Goal: Task Accomplishment & Management: Manage account settings

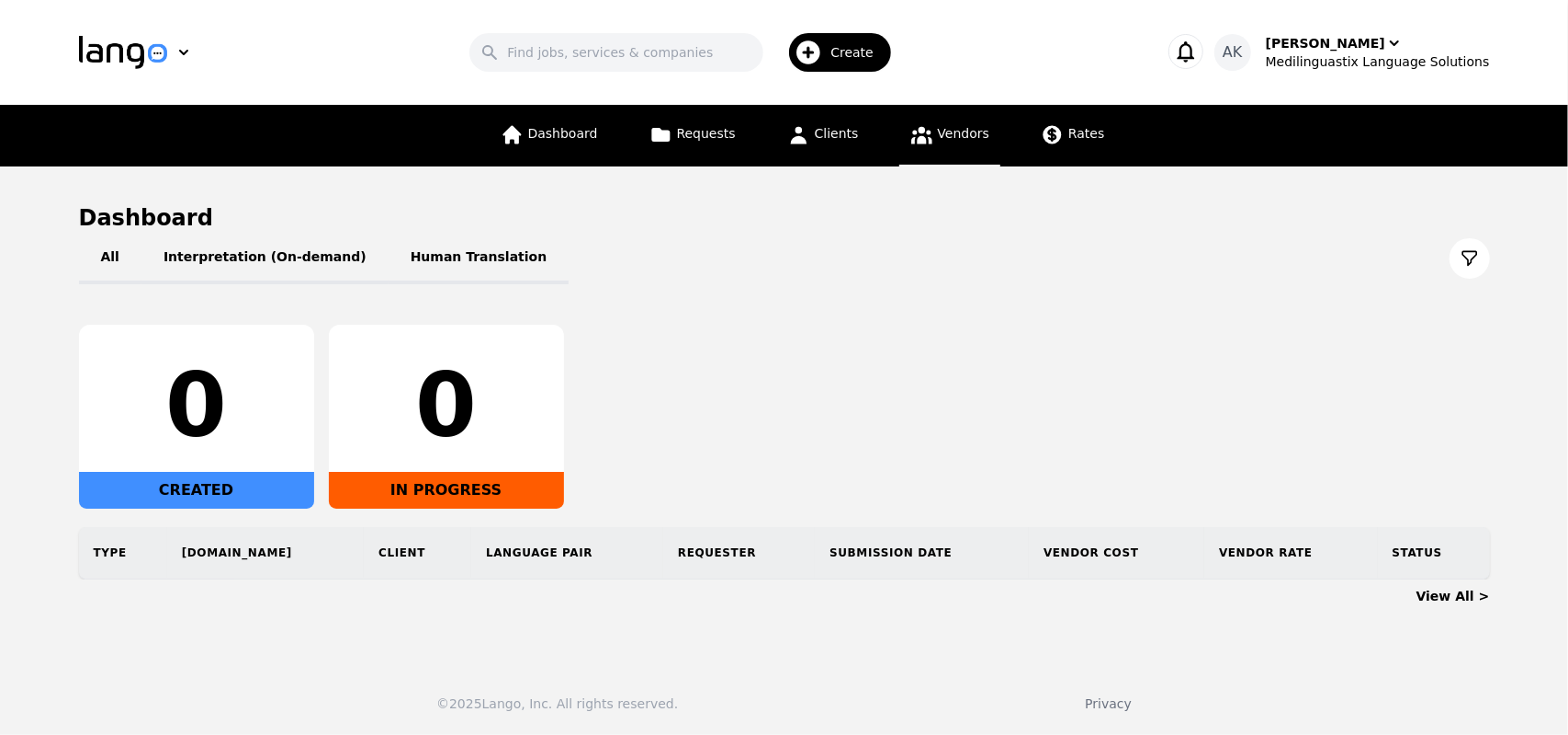
click at [965, 141] on span "Vendors" at bounding box center [964, 133] width 52 height 15
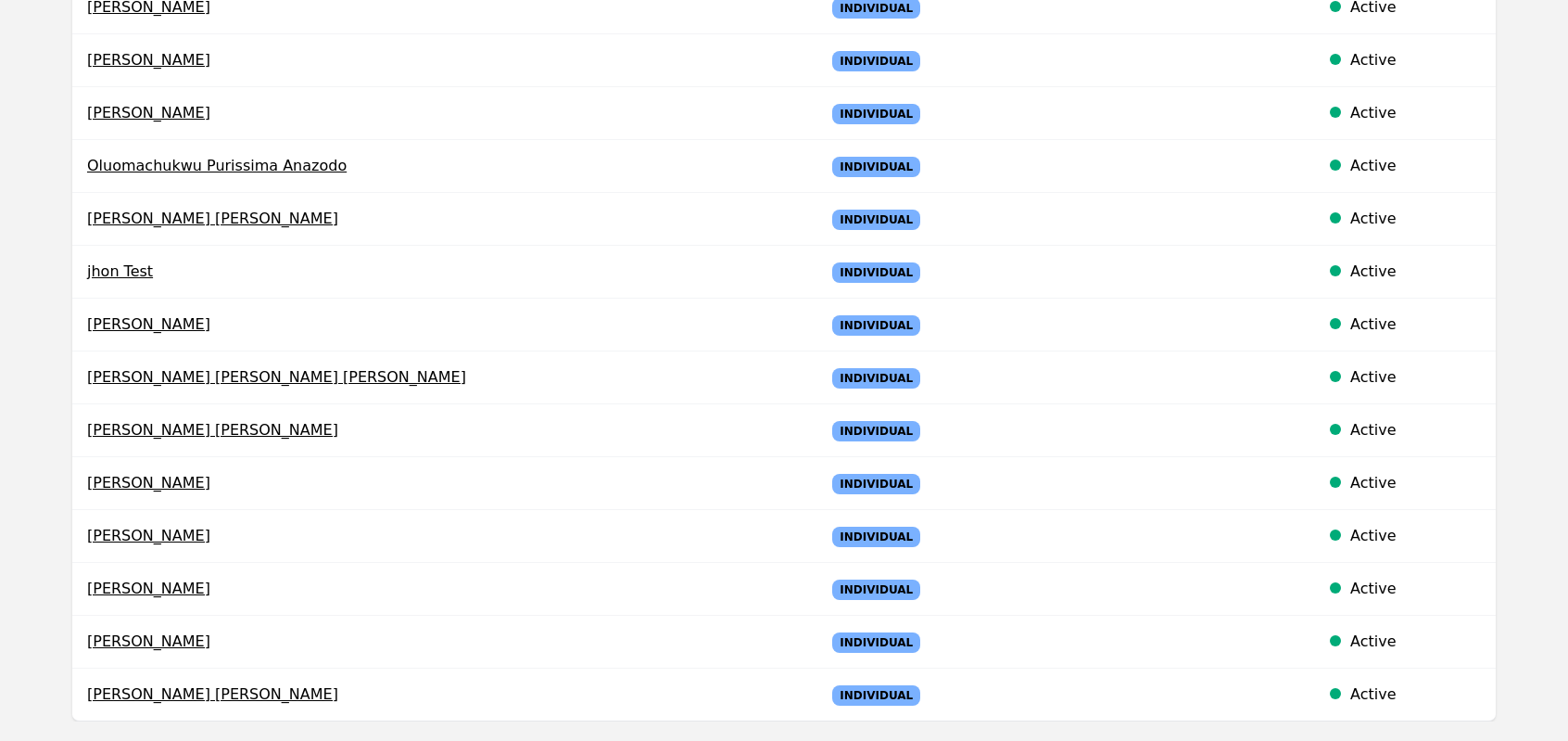
scroll to position [412, 0]
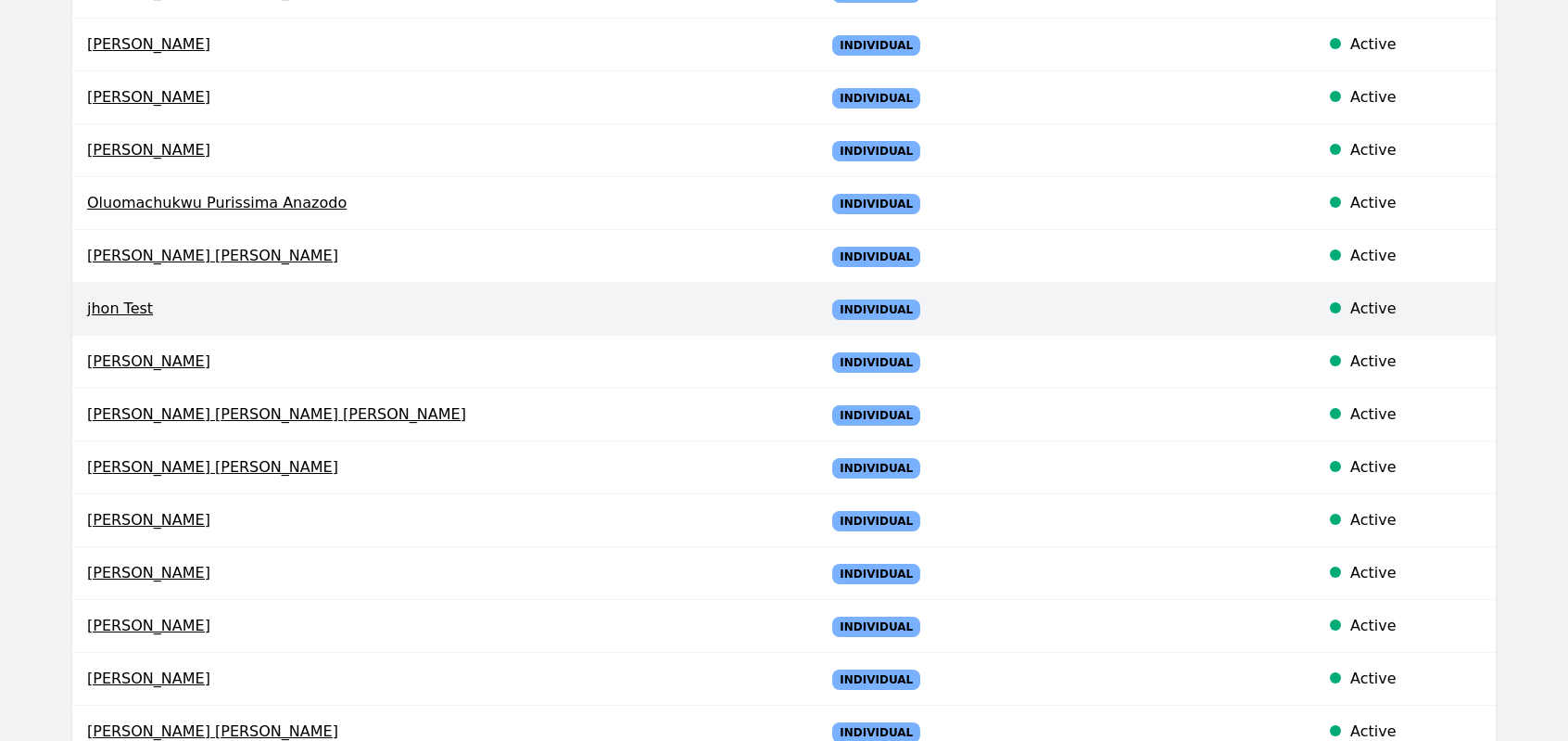
click at [215, 308] on span "jhon Test" at bounding box center [441, 308] width 708 height 23
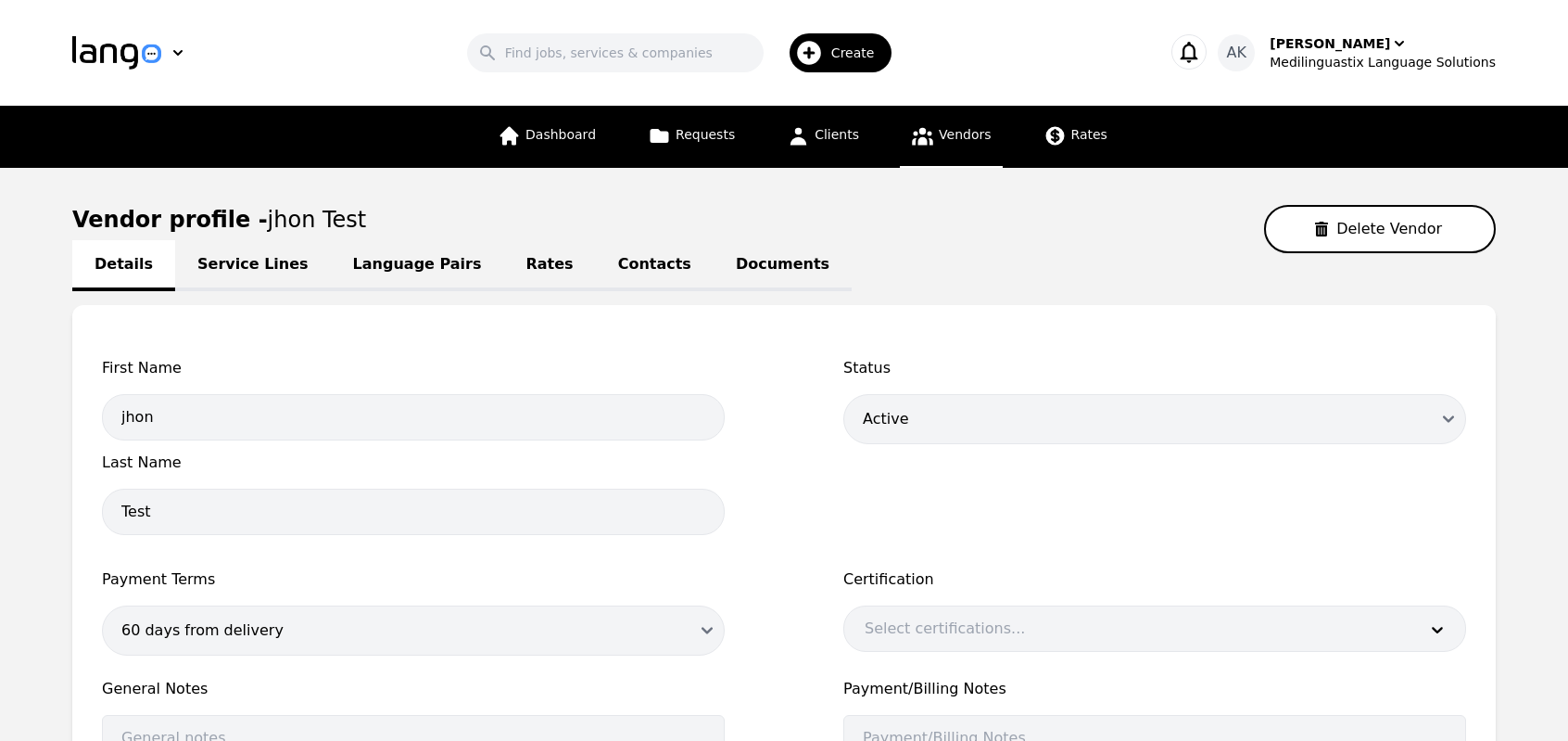
click at [409, 266] on link "Language Pairs" at bounding box center [417, 266] width 173 height 51
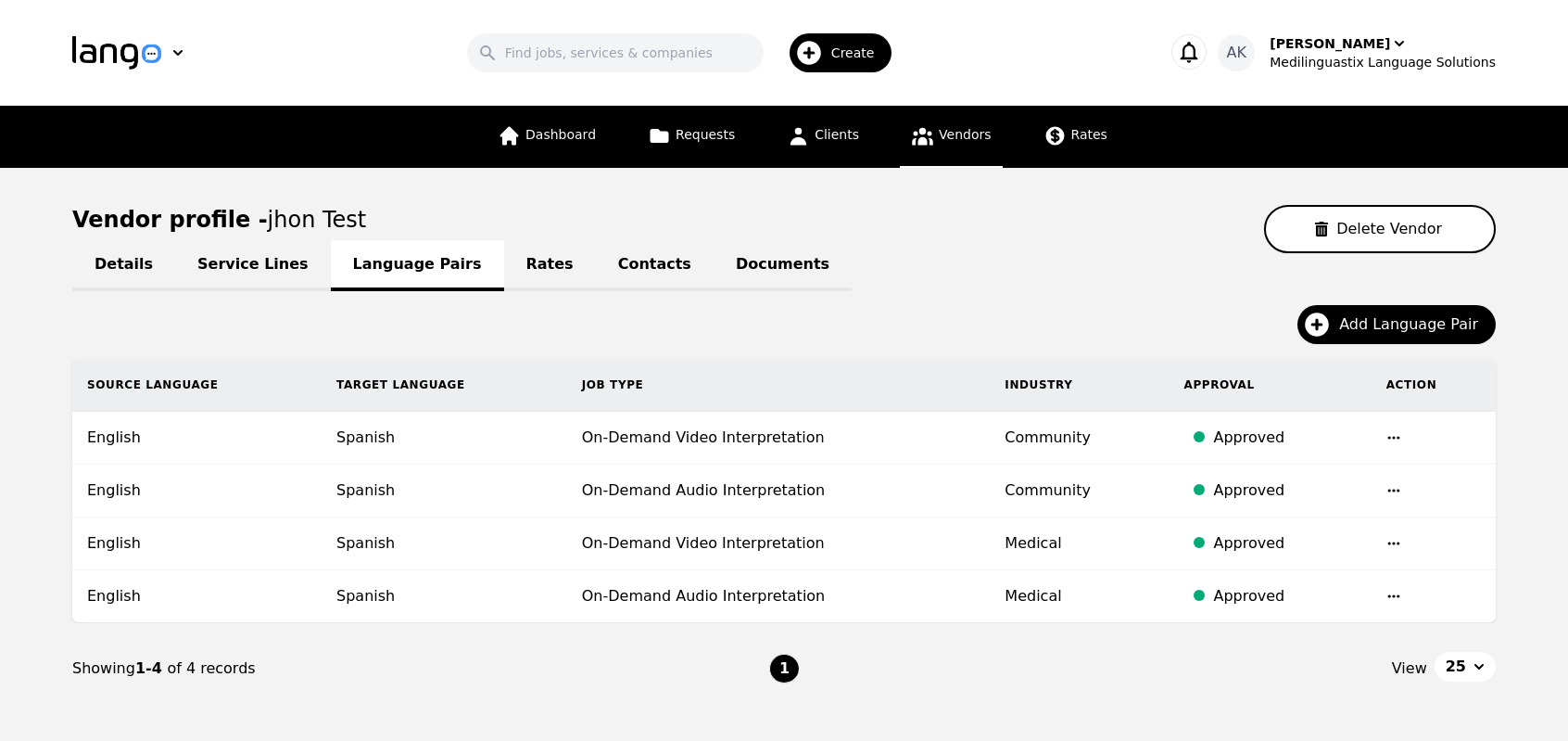
click at [1387, 436] on icon "button" at bounding box center [1393, 437] width 12 height 3
click at [1348, 448] on button "Update" at bounding box center [1343, 452] width 77 height 34
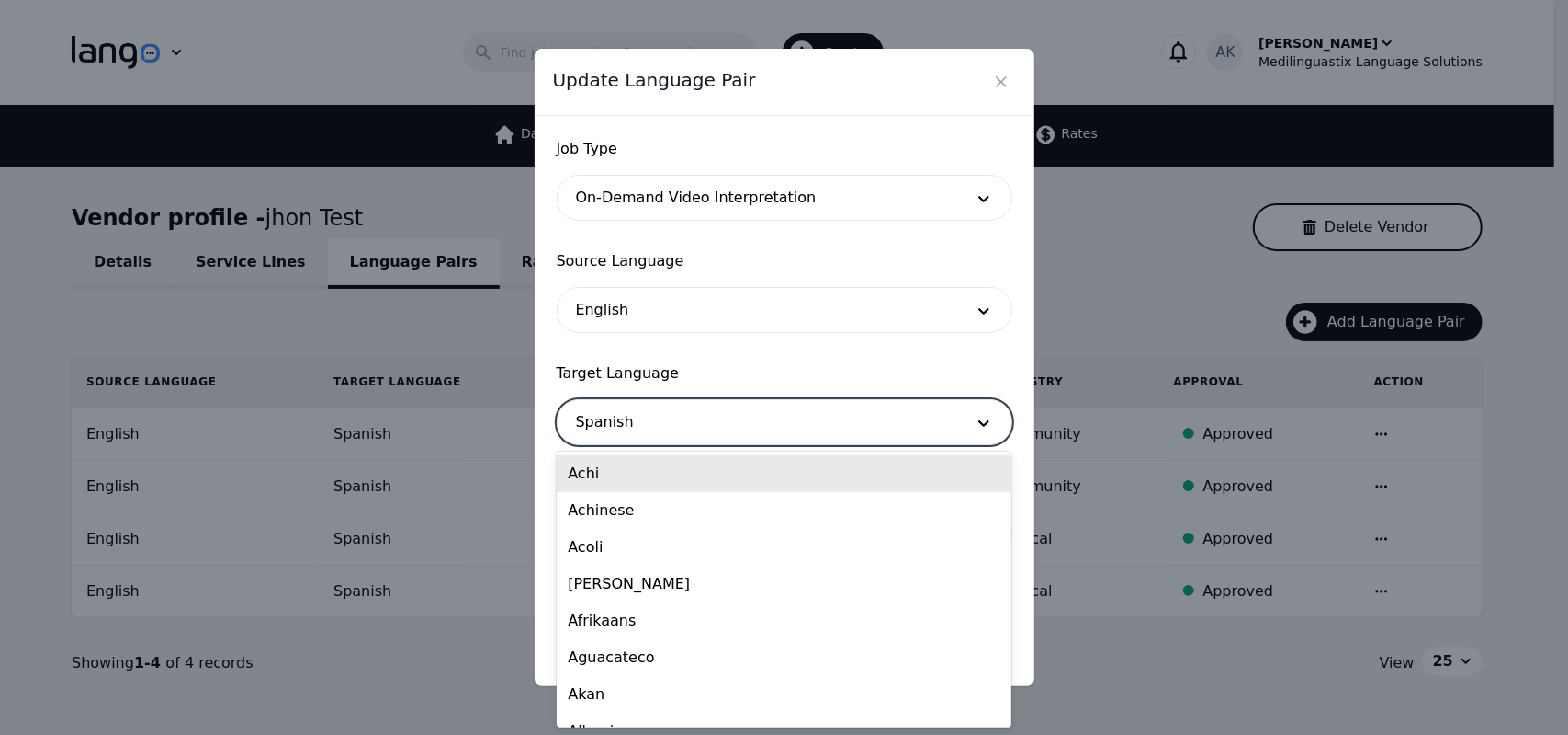
click at [858, 431] on div at bounding box center [756, 421] width 399 height 44
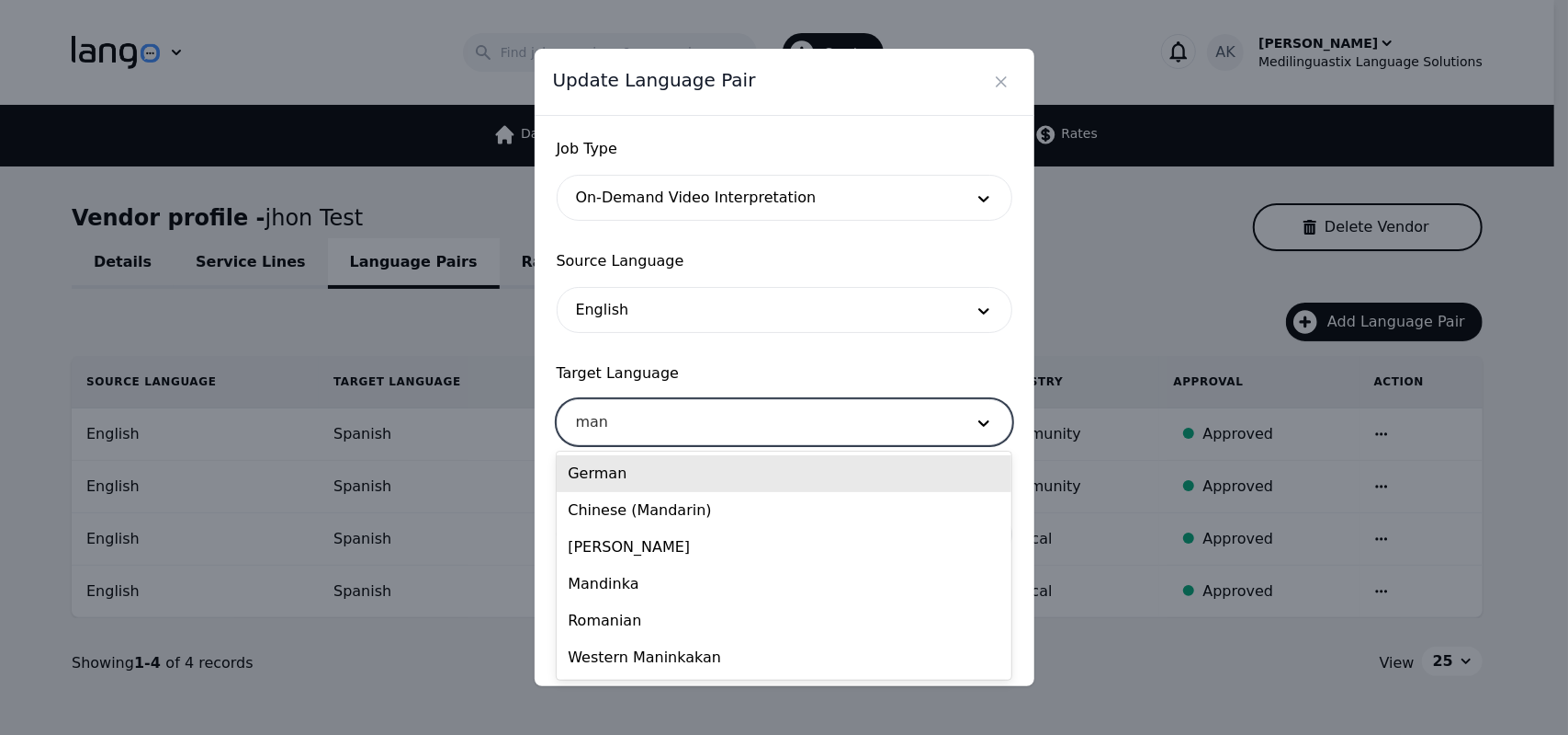
type input "mand"
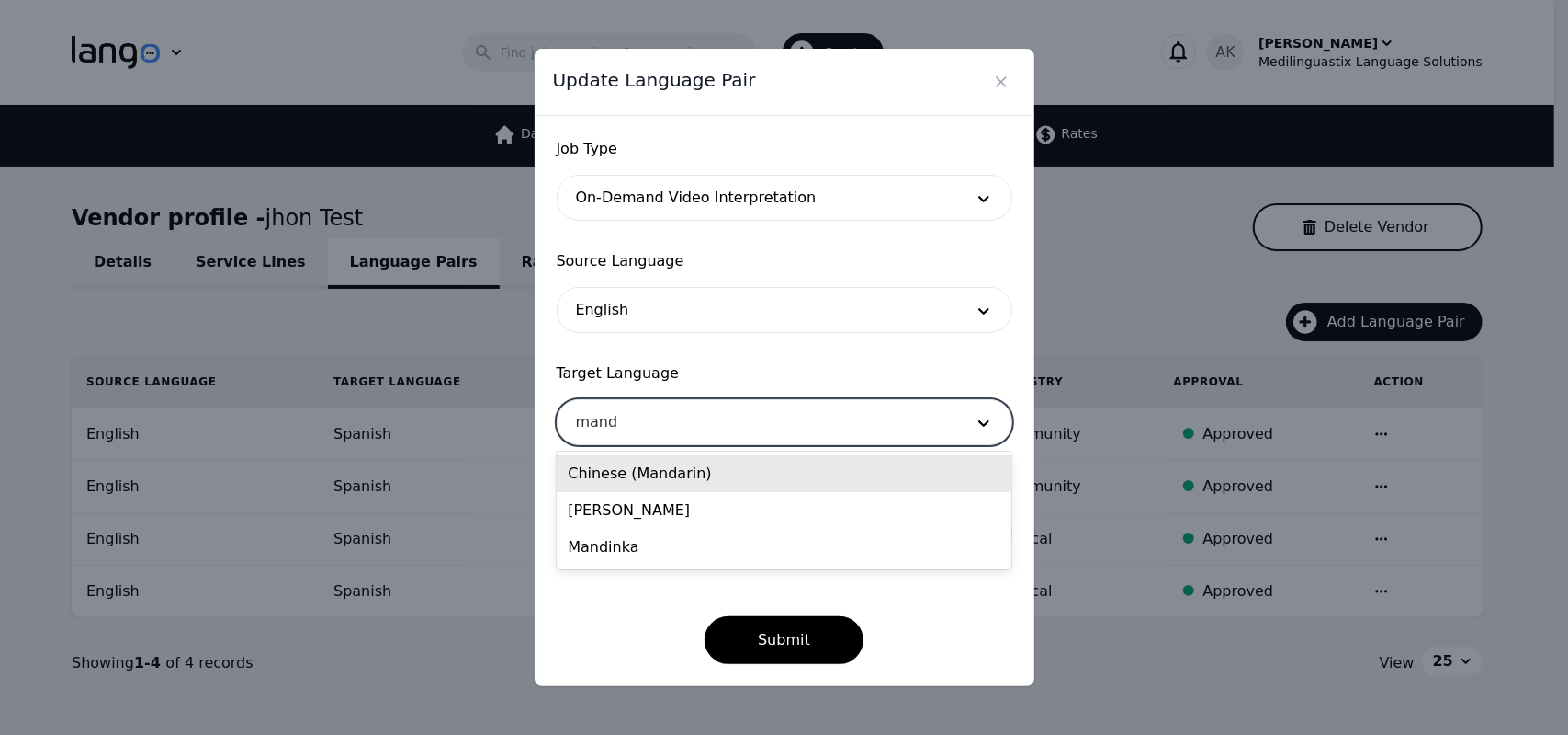
click at [713, 473] on div "Chinese (Mandarin)" at bounding box center [784, 473] width 454 height 37
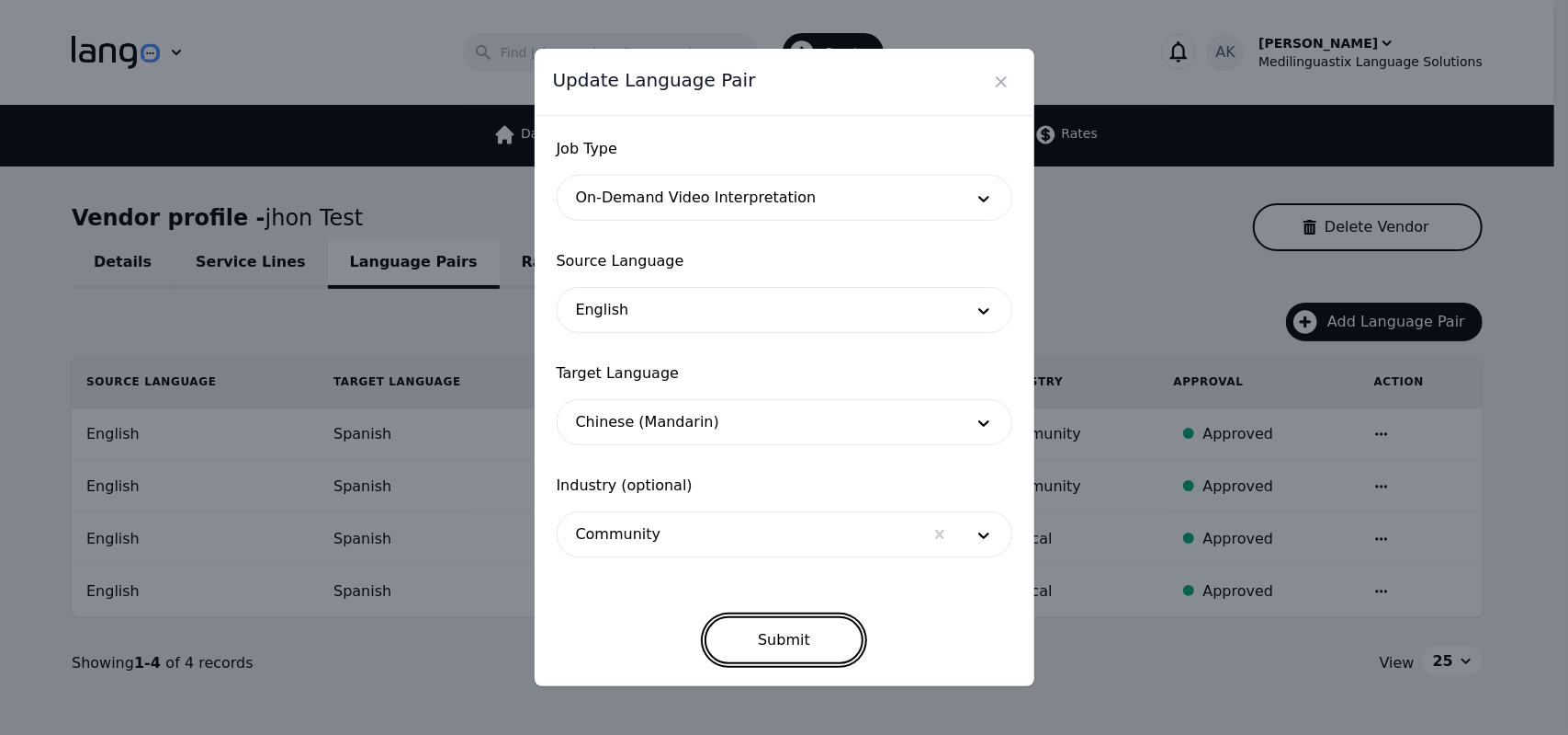
click at [765, 631] on button "Submit" at bounding box center [784, 640] width 159 height 48
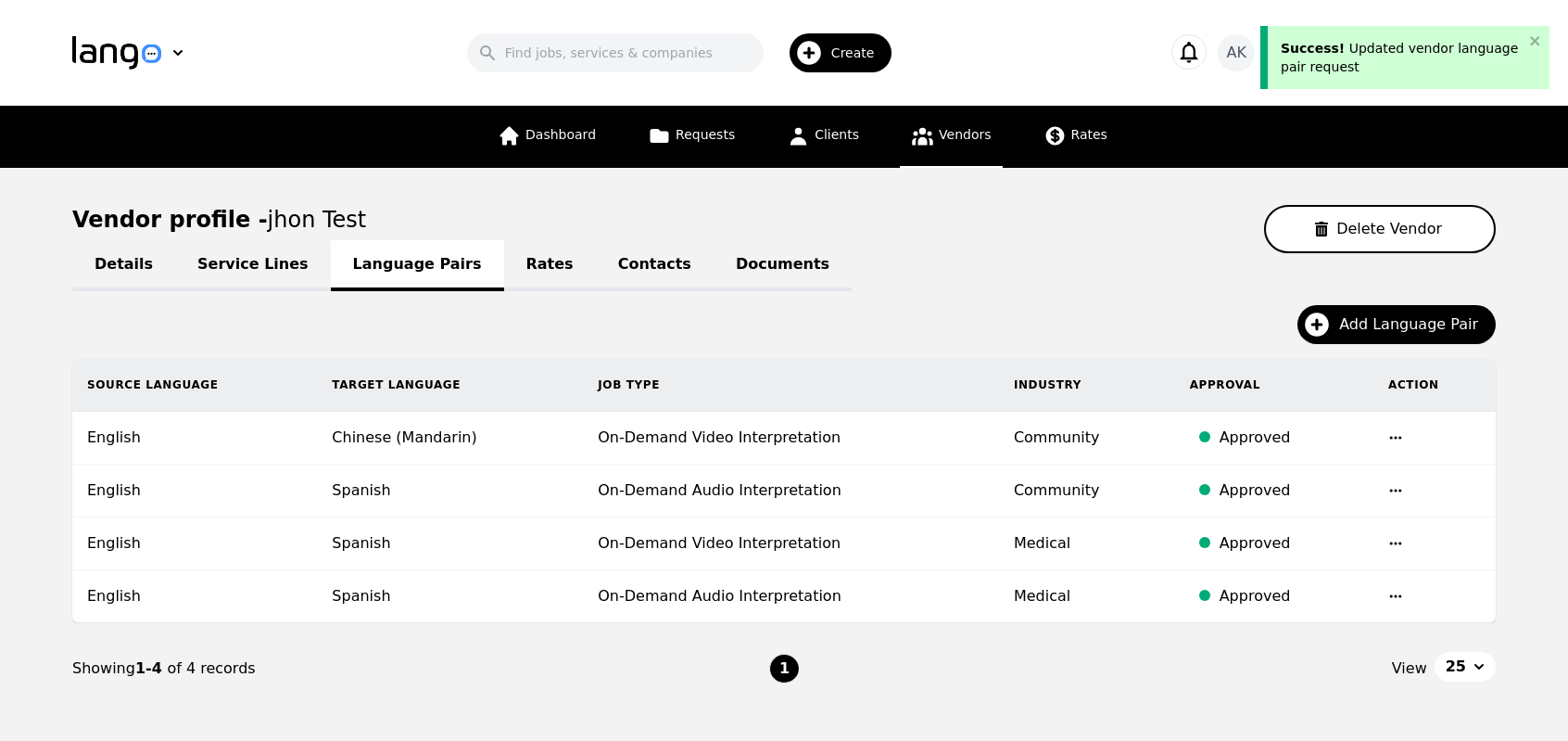
click at [1390, 488] on icon "button" at bounding box center [1395, 490] width 15 height 15
click at [1348, 502] on button "Update" at bounding box center [1346, 503] width 77 height 34
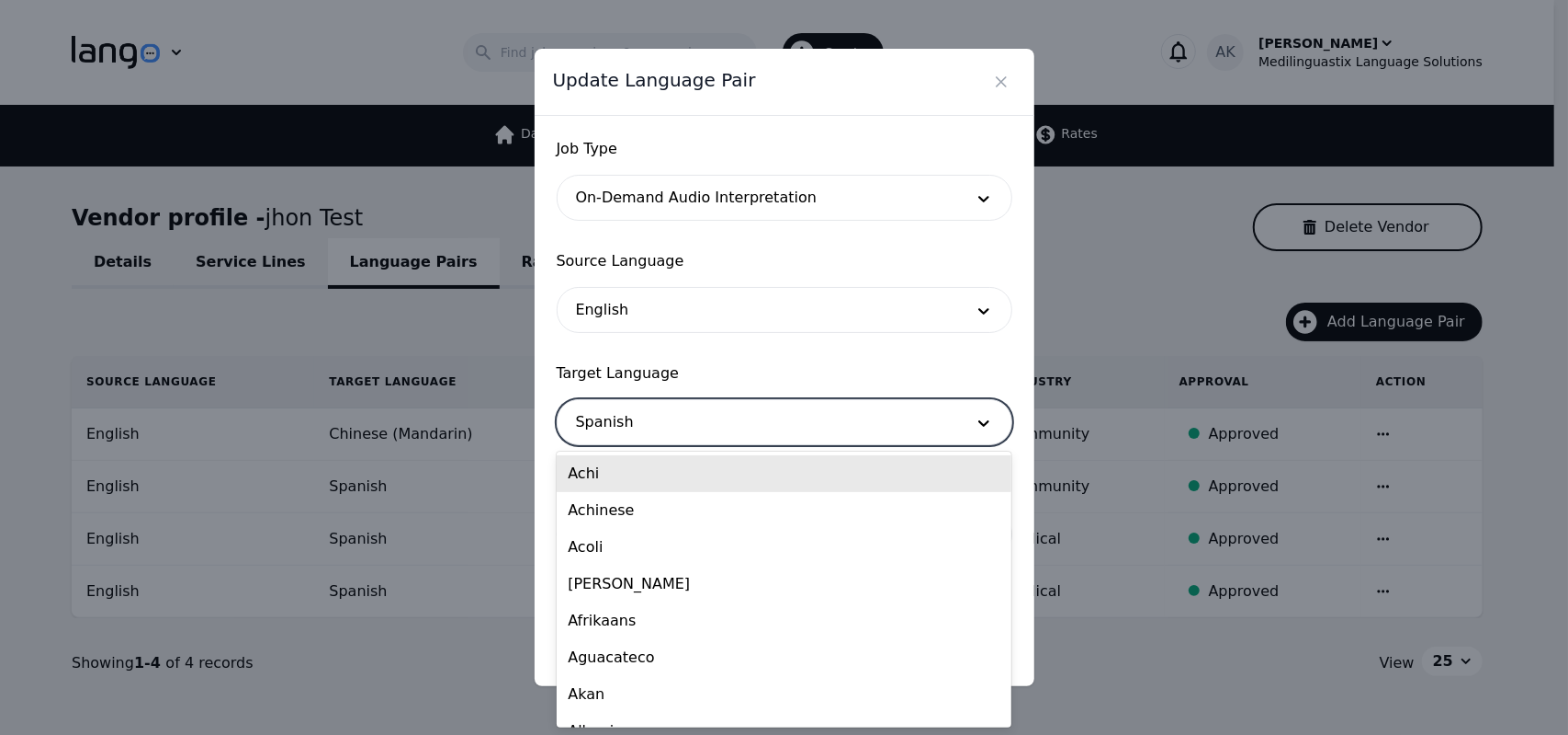
click at [836, 429] on div at bounding box center [756, 421] width 399 height 44
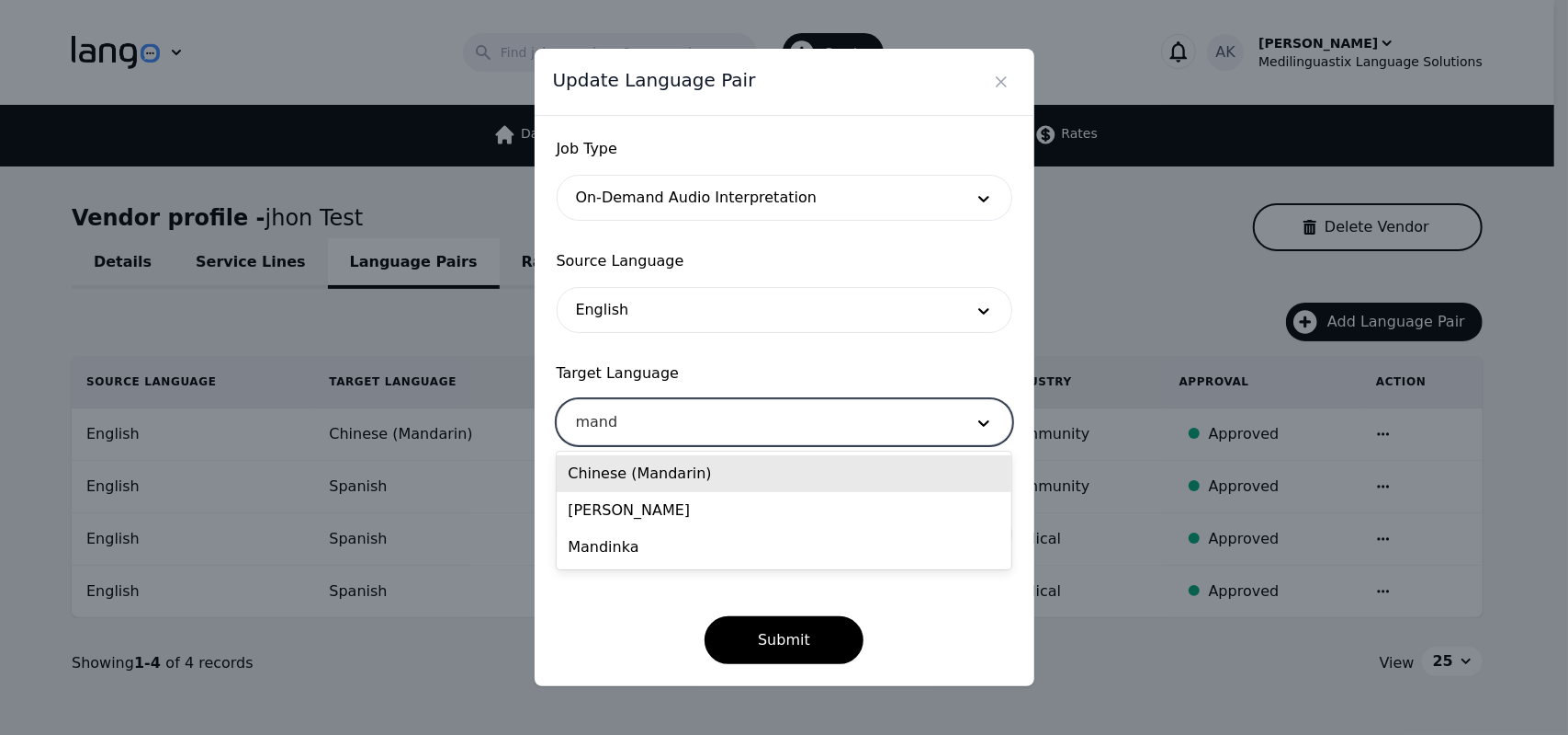
type input "manda"
click at [738, 482] on div "Chinese (Mandarin)" at bounding box center [784, 473] width 454 height 37
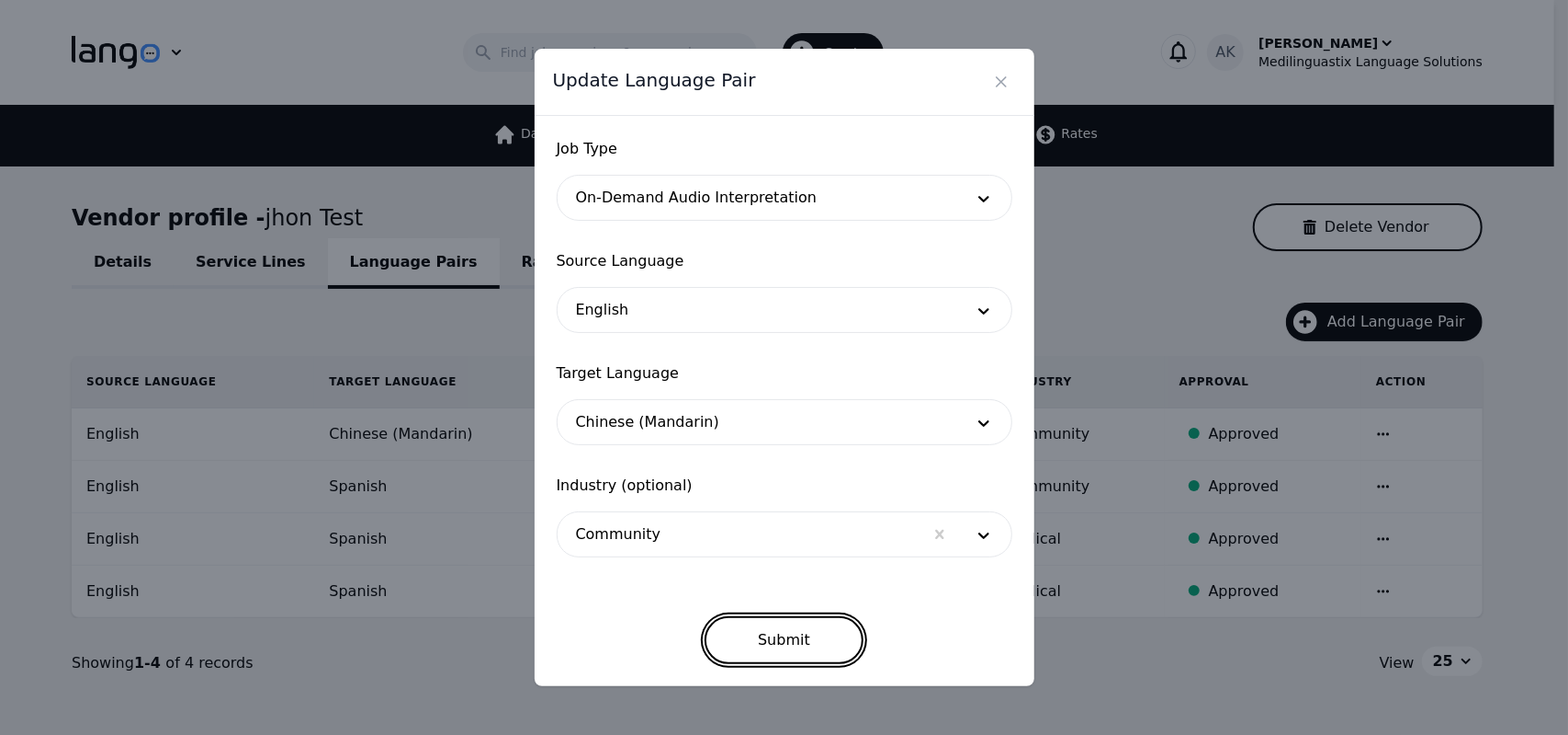
click at [740, 626] on button "Submit" at bounding box center [784, 640] width 159 height 48
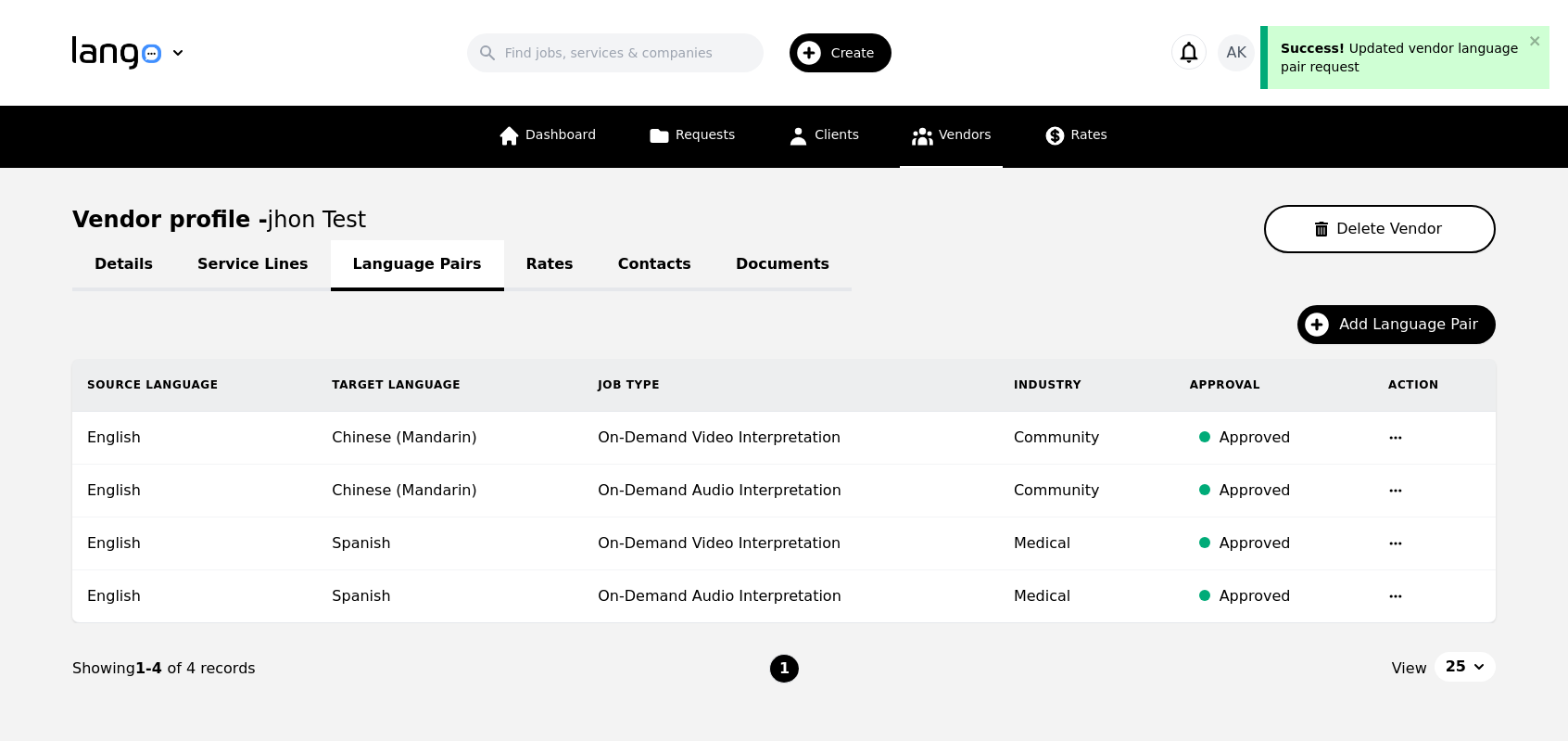
click at [1395, 536] on icon "button" at bounding box center [1395, 542] width 15 height 15
click at [1337, 557] on button "Update" at bounding box center [1346, 556] width 77 height 34
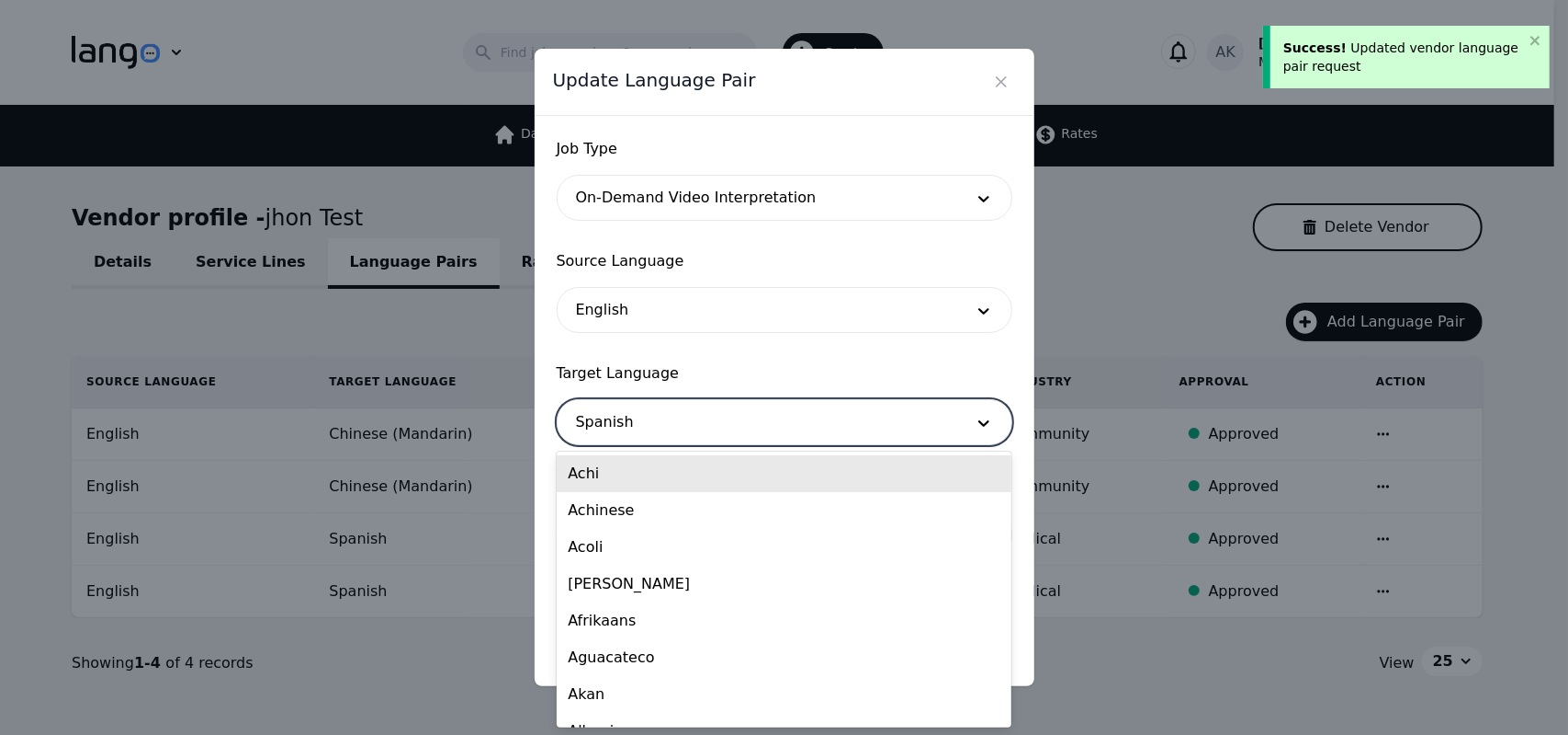
click at [771, 420] on div at bounding box center [756, 421] width 399 height 44
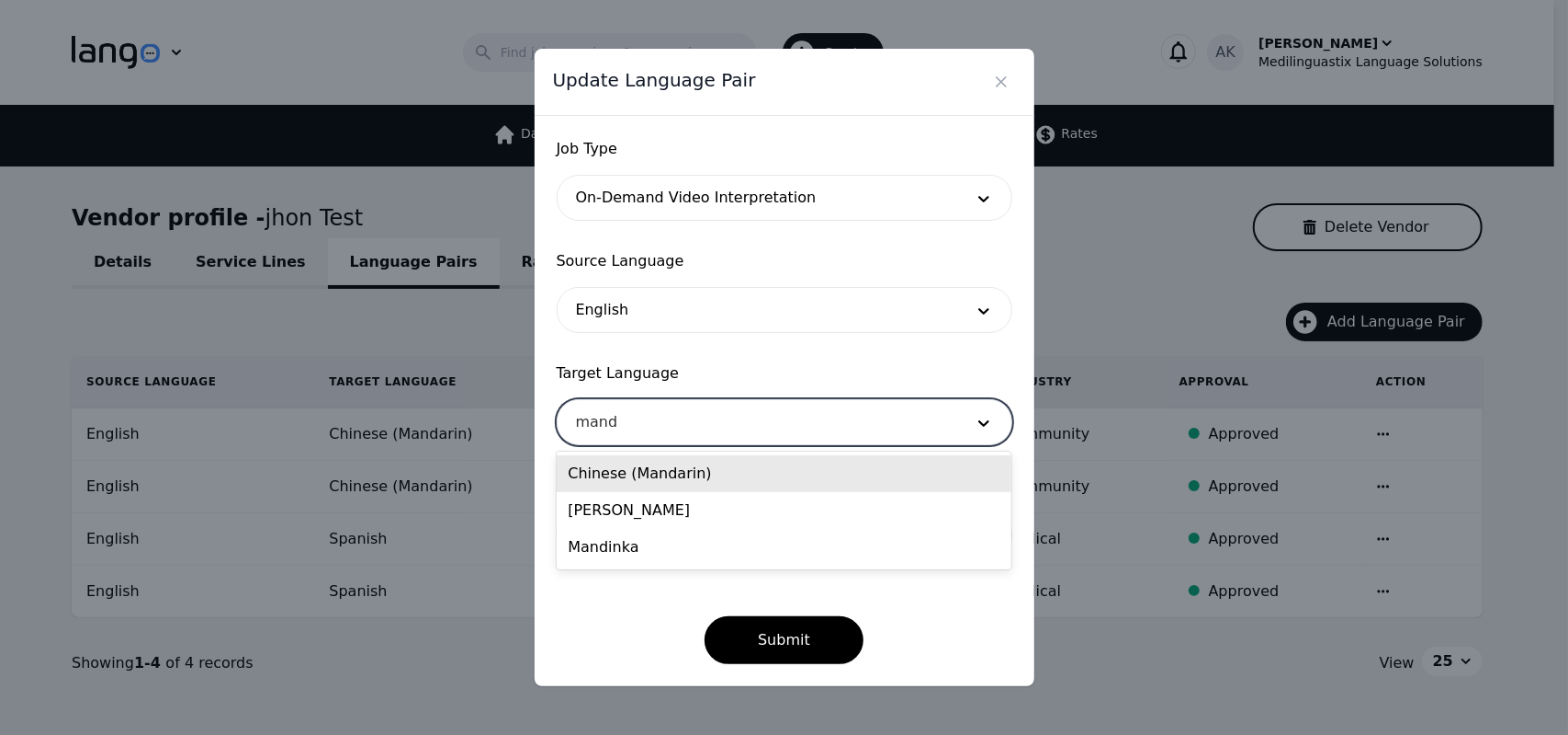
type input "manda"
click at [686, 488] on div "Chinese (Mandarin)" at bounding box center [784, 473] width 454 height 37
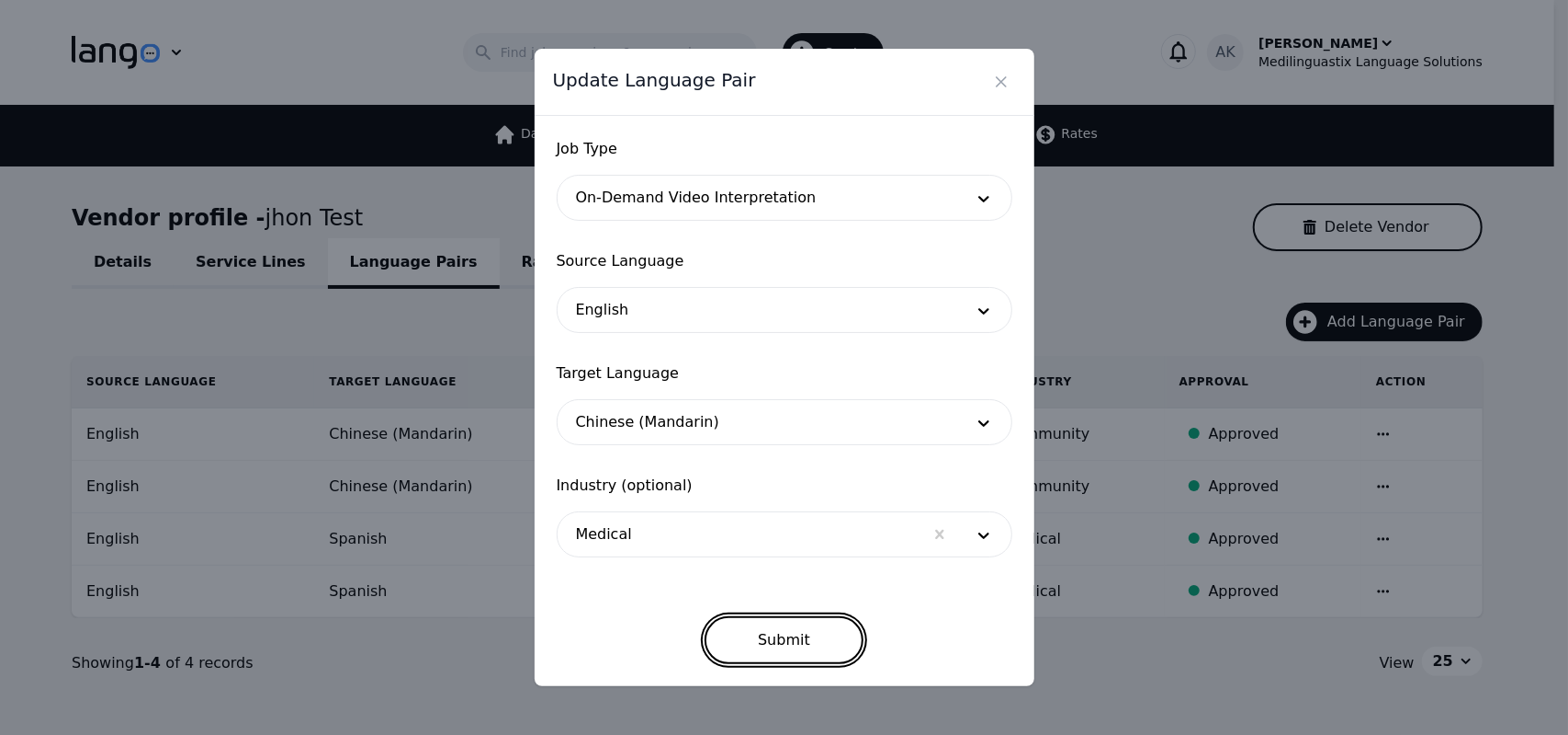
click at [759, 649] on button "Submit" at bounding box center [784, 640] width 159 height 48
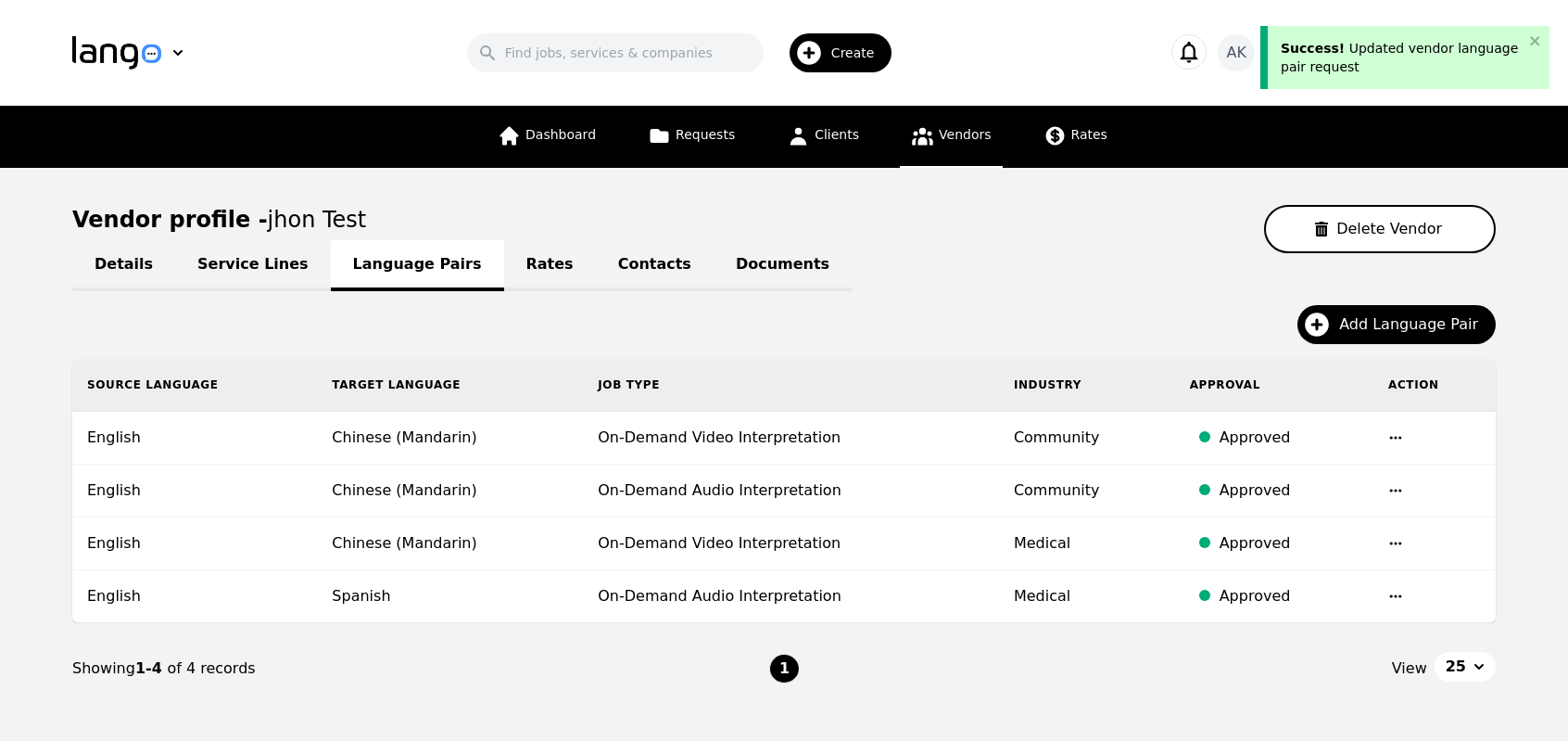
click at [1396, 592] on icon "button" at bounding box center [1395, 596] width 15 height 15
click at [1347, 612] on button "Update" at bounding box center [1346, 609] width 77 height 34
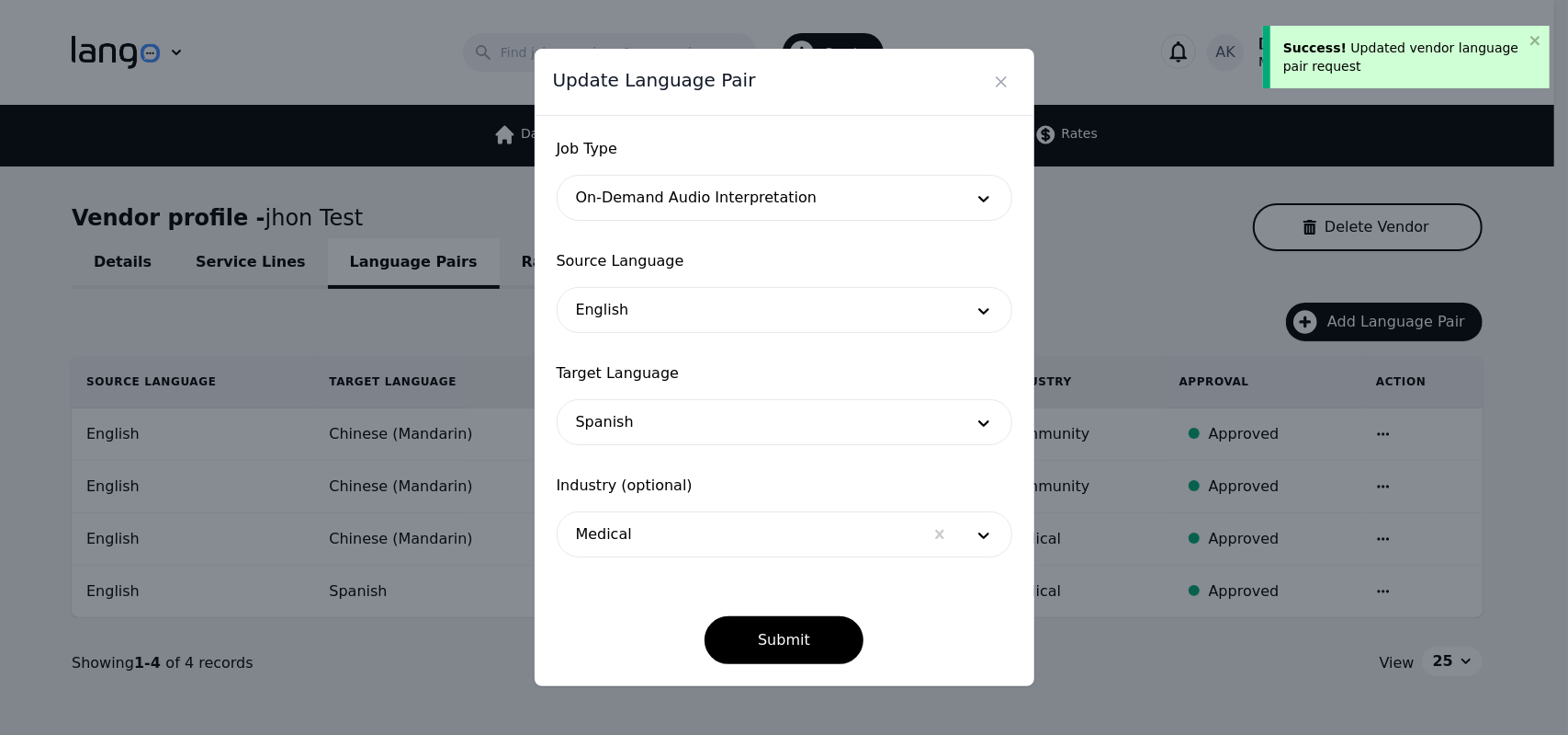
click at [763, 437] on div at bounding box center [756, 421] width 399 height 44
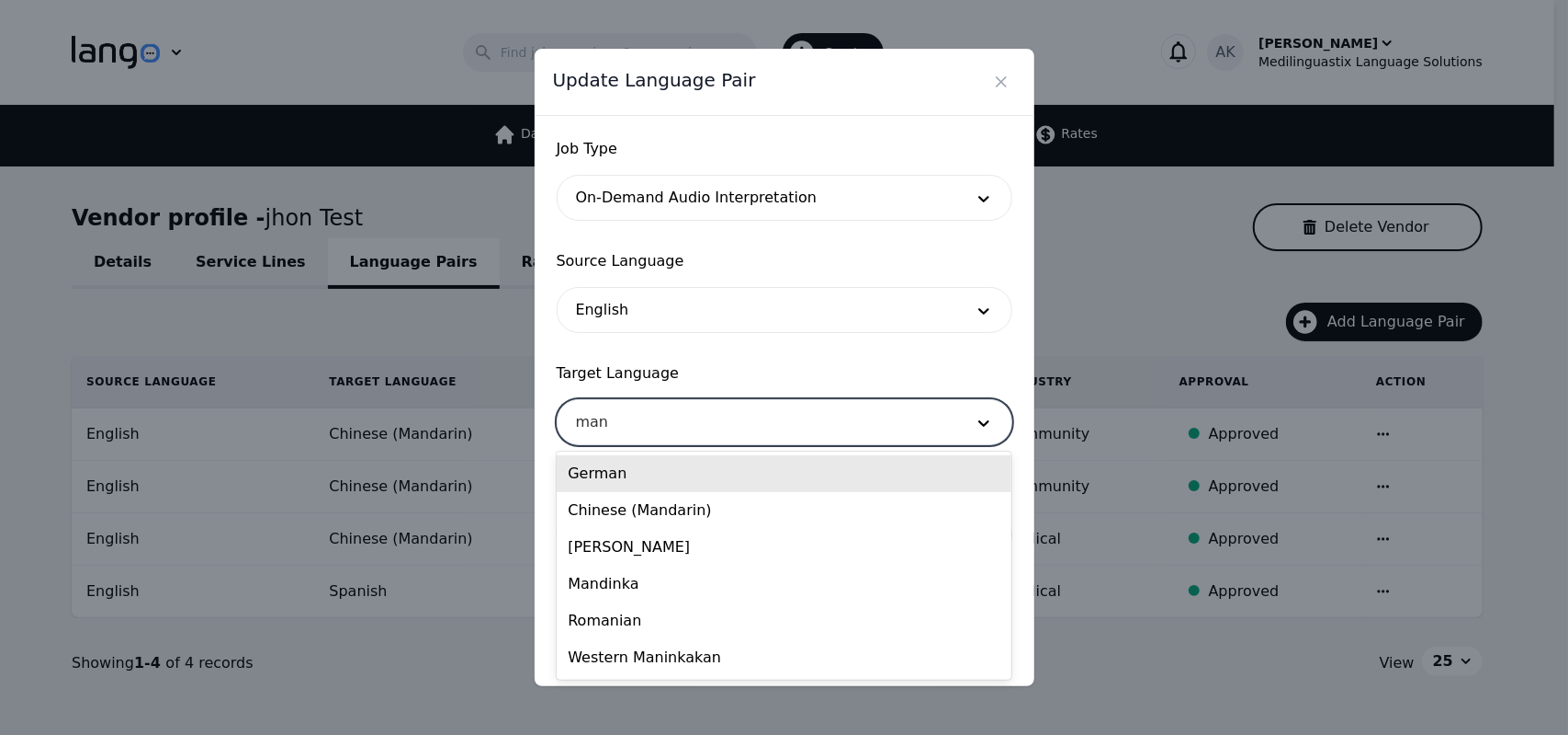
type input "mand"
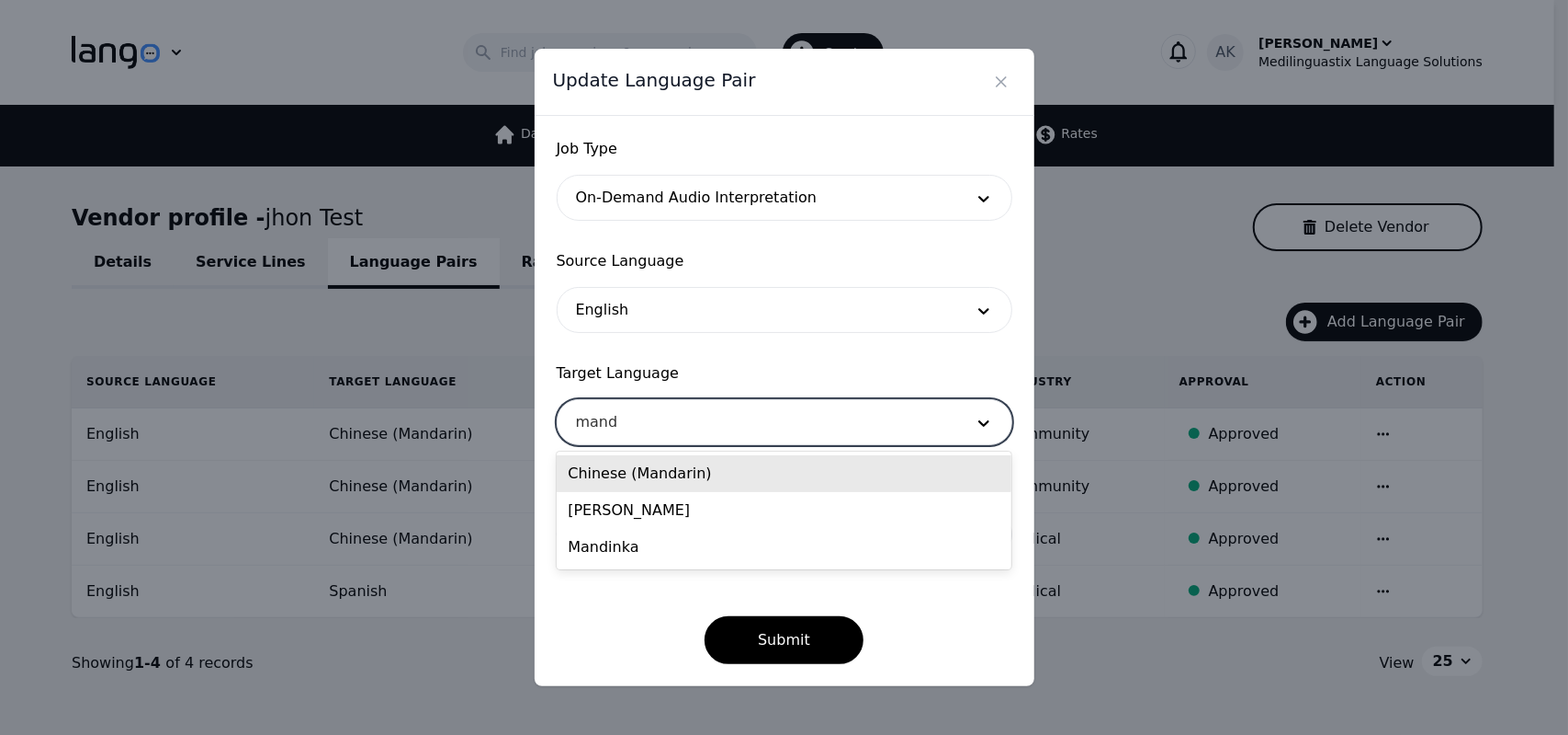
click at [707, 466] on div "Chinese (Mandarin)" at bounding box center [784, 473] width 454 height 37
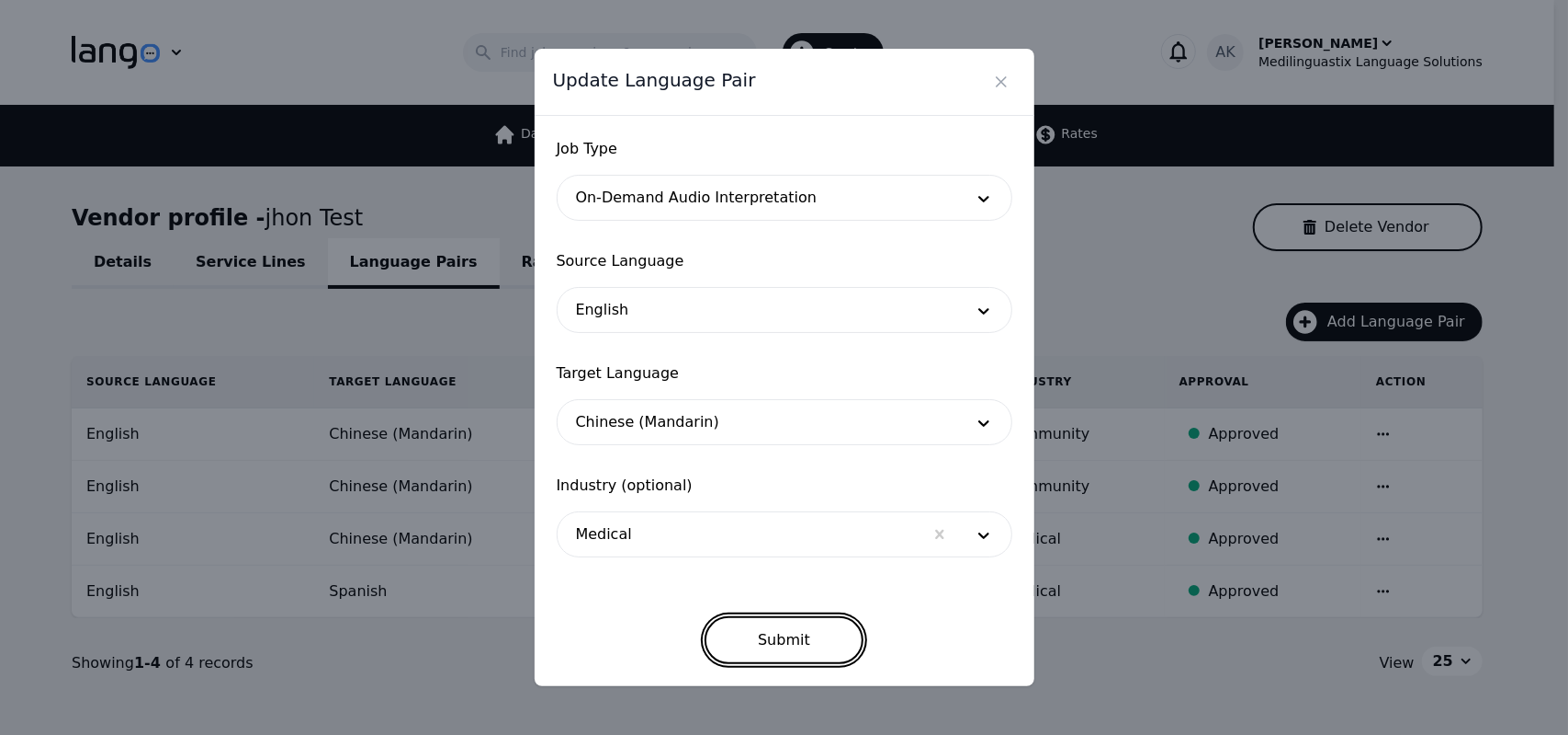
click at [740, 642] on button "Submit" at bounding box center [784, 640] width 159 height 48
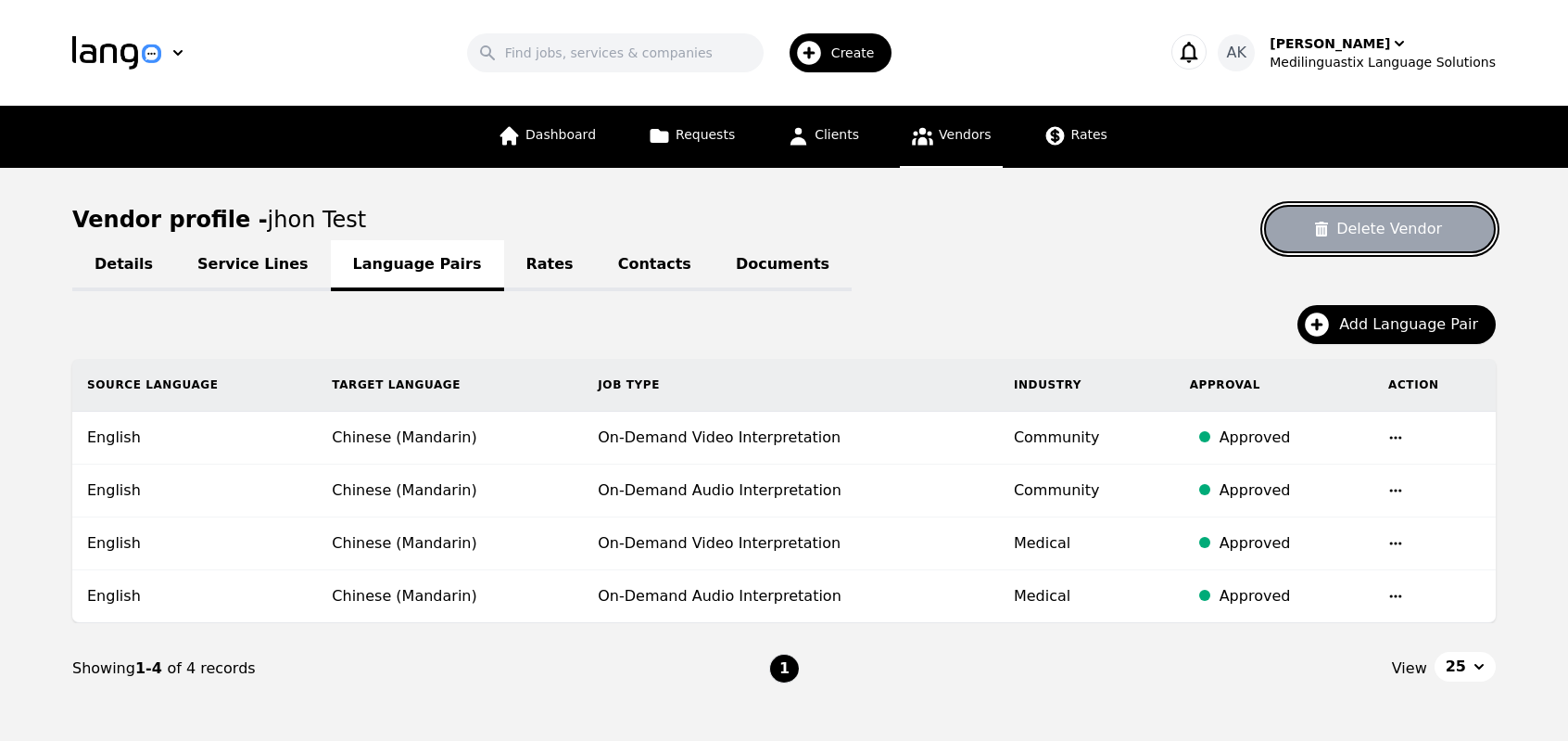
click at [1357, 236] on button "Delete Vendor" at bounding box center [1380, 228] width 232 height 48
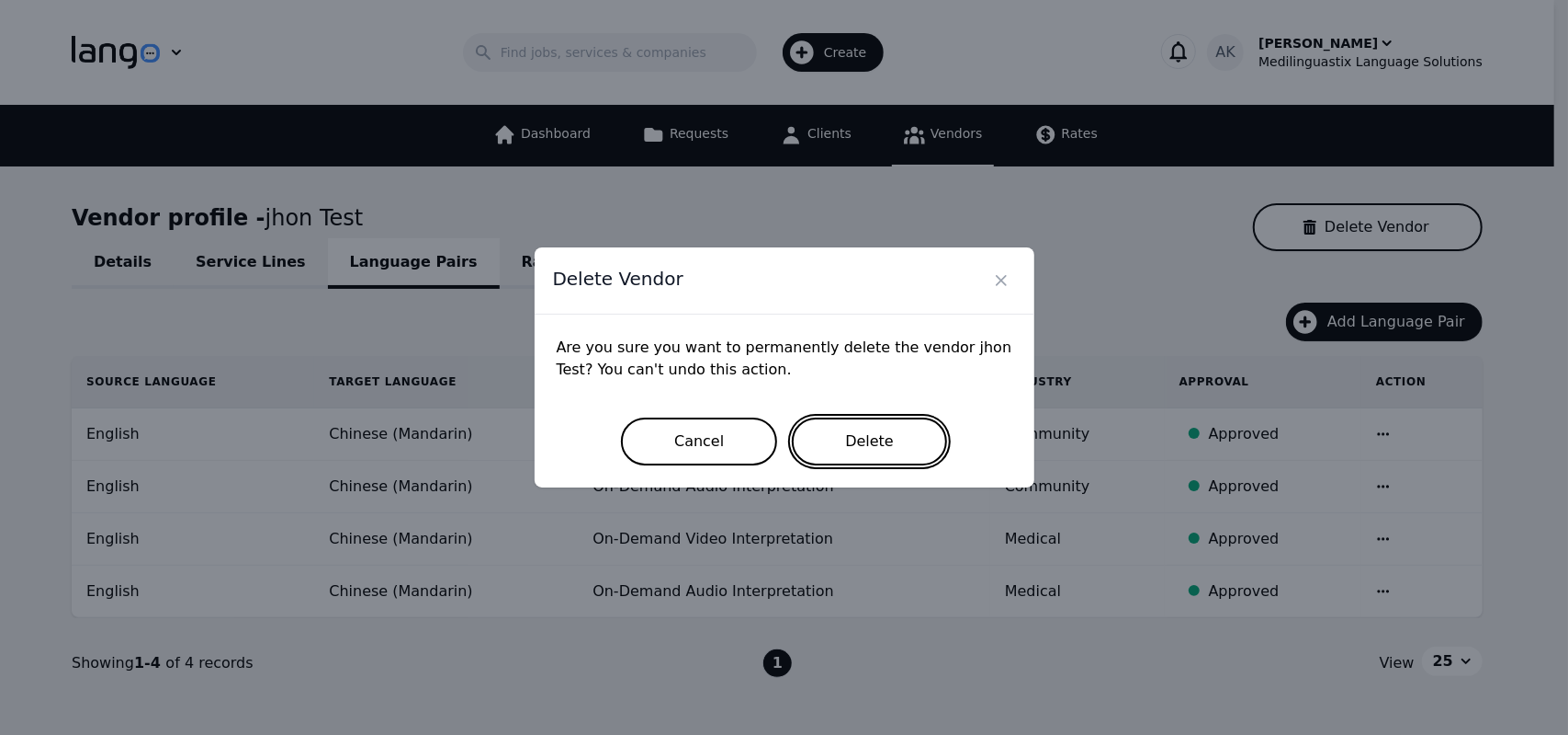
click at [851, 446] on button "Delete" at bounding box center [870, 441] width 156 height 48
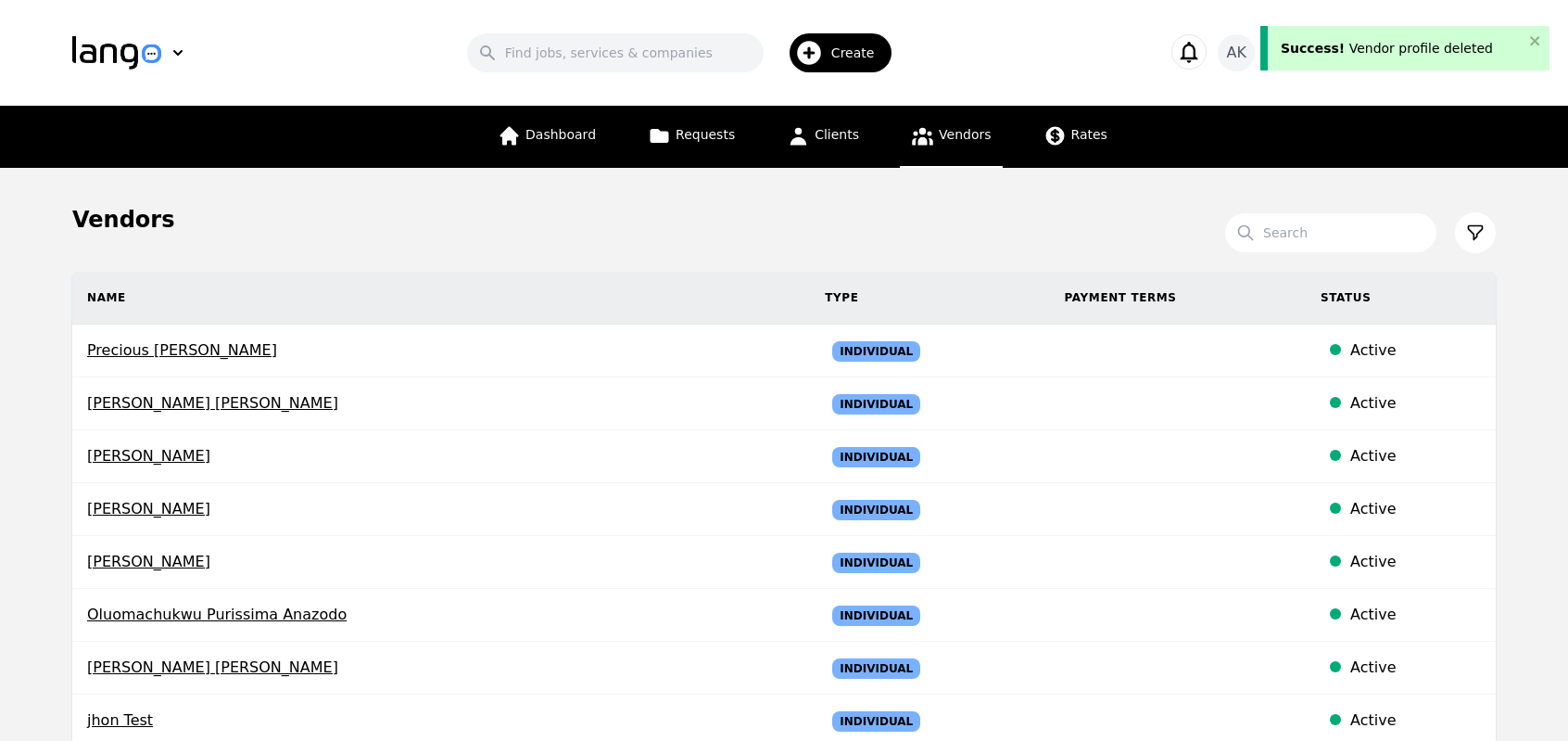
click at [0, 353] on main "Vendors Search Name Type Payment Terms Status Precious Chidinma Nwosu Individua…" at bounding box center [784, 751] width 1568 height 1167
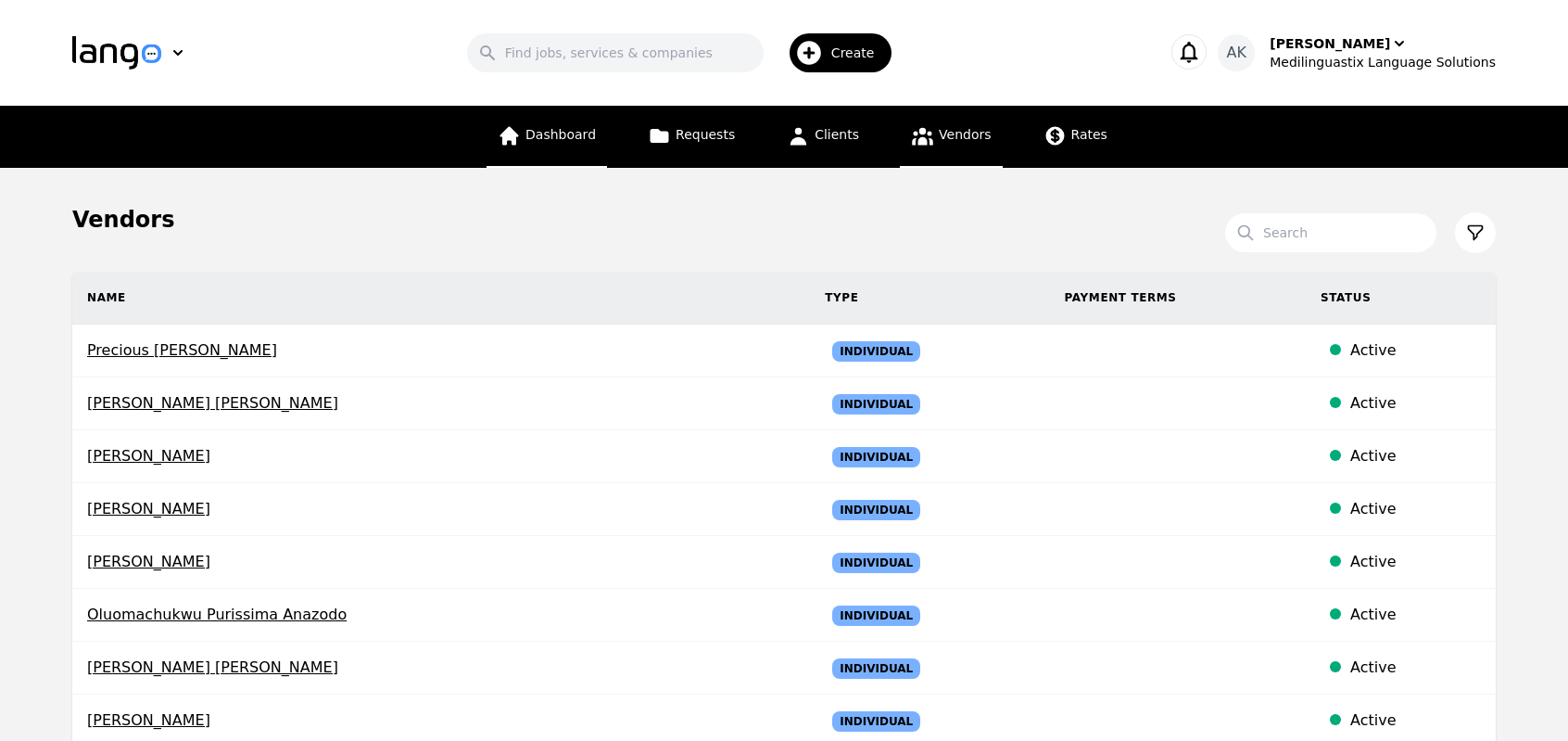
click at [586, 149] on link "Dashboard" at bounding box center [546, 136] width 121 height 62
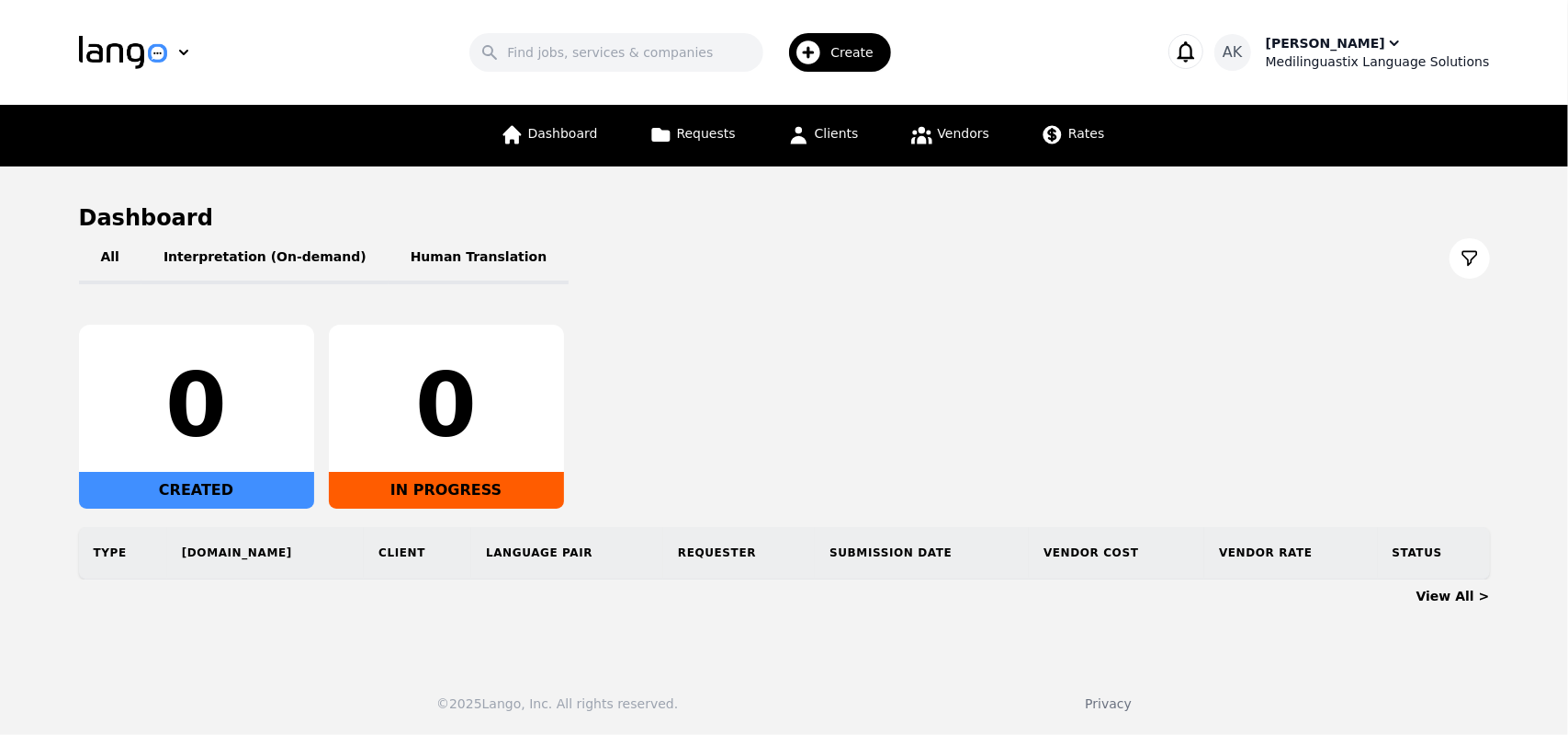
click at [1374, 53] on div "Medilinguastix Language Solutions" at bounding box center [1378, 61] width 224 height 19
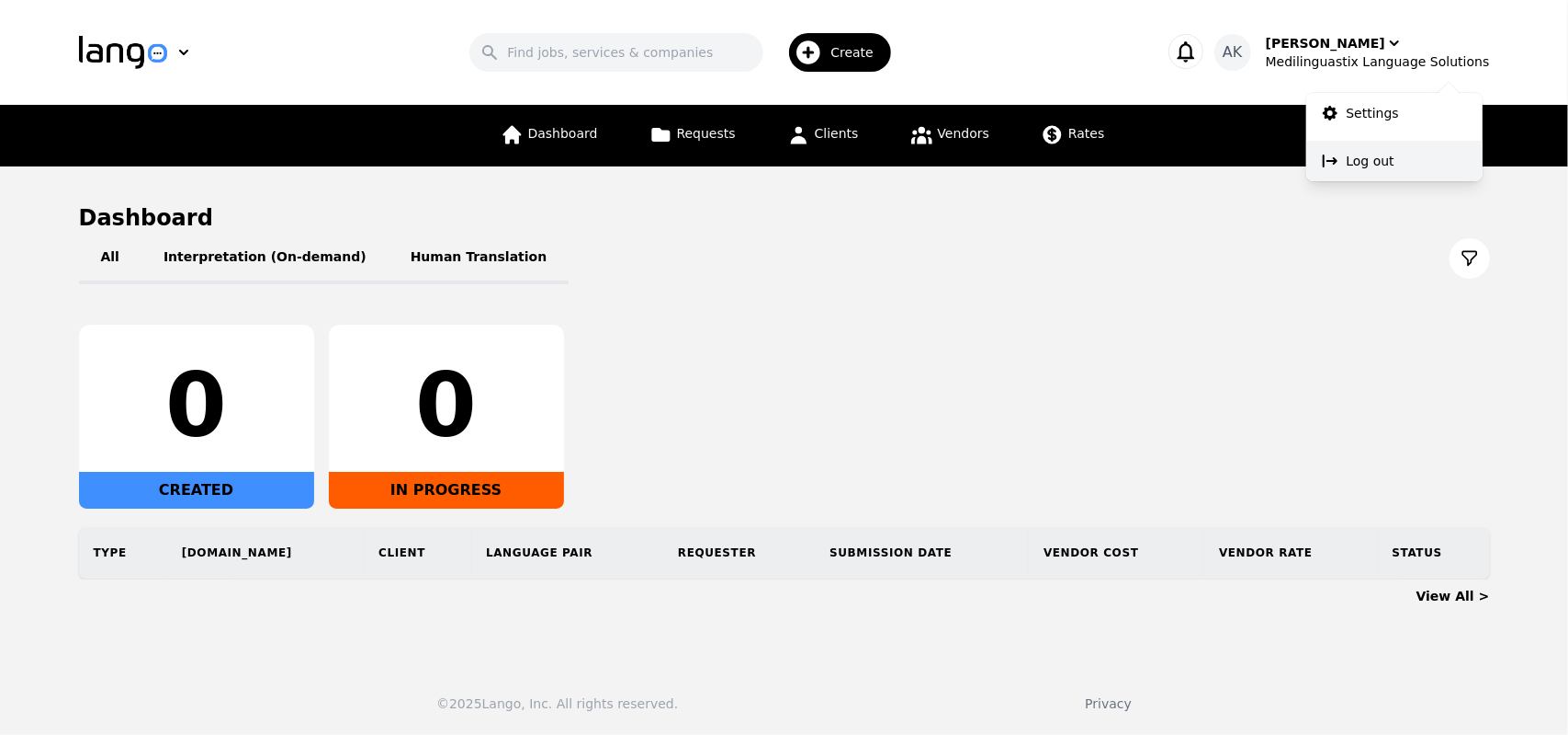
click at [1350, 156] on p "Log out" at bounding box center [1370, 161] width 48 height 19
